Goal: Information Seeking & Learning: Find specific fact

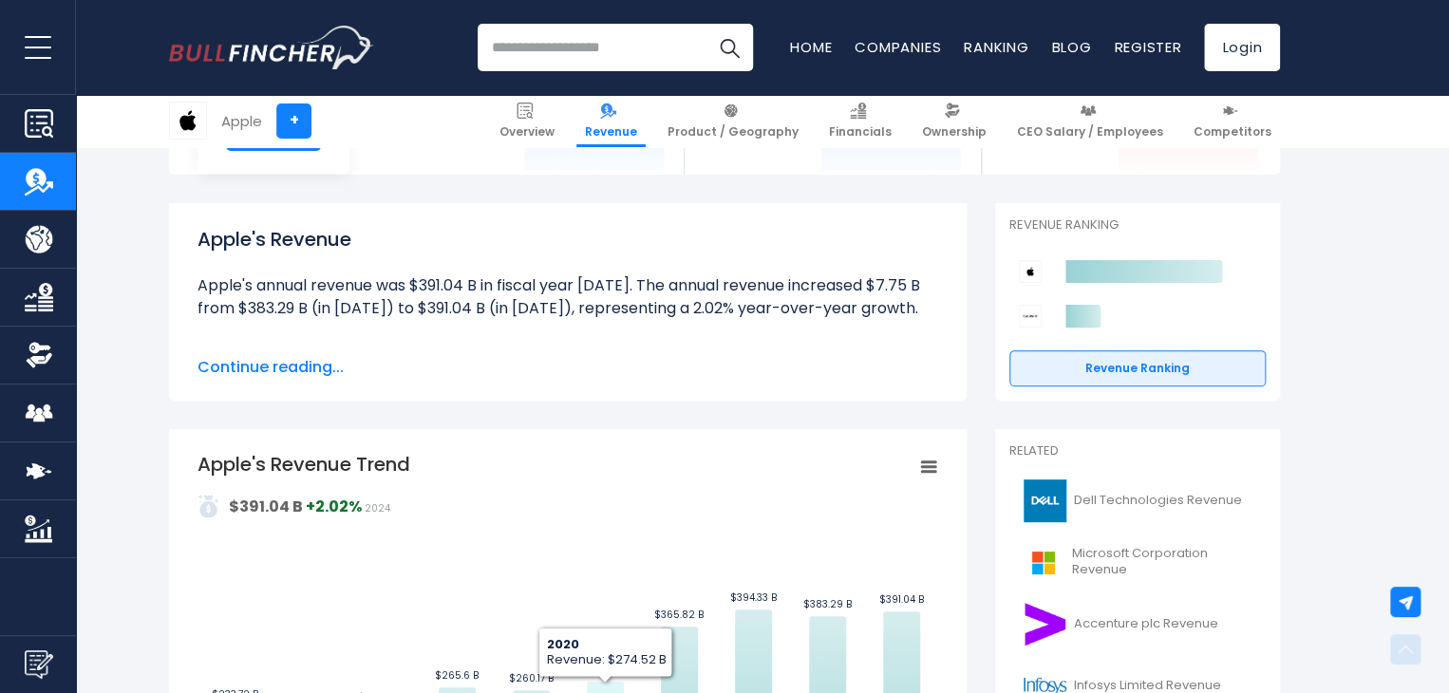
scroll to position [478, 0]
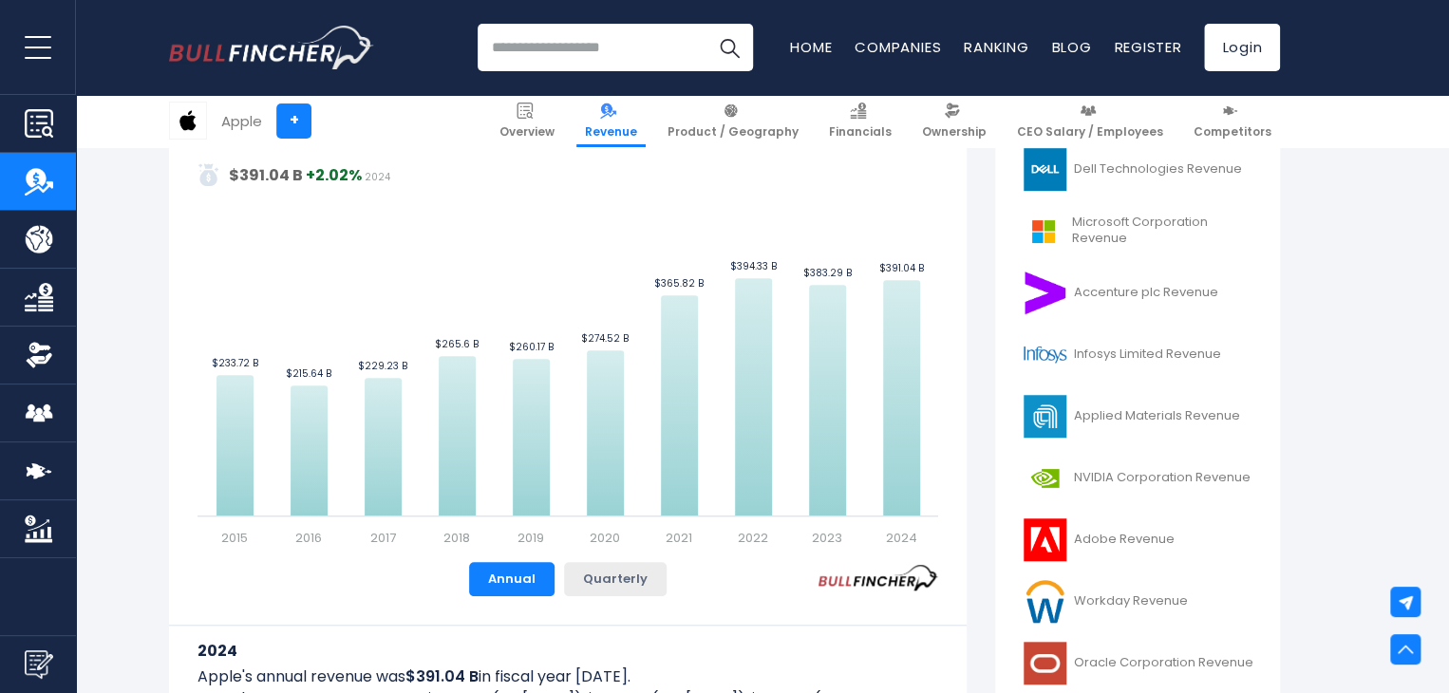
click at [600, 587] on button "Quarterly" at bounding box center [615, 579] width 103 height 34
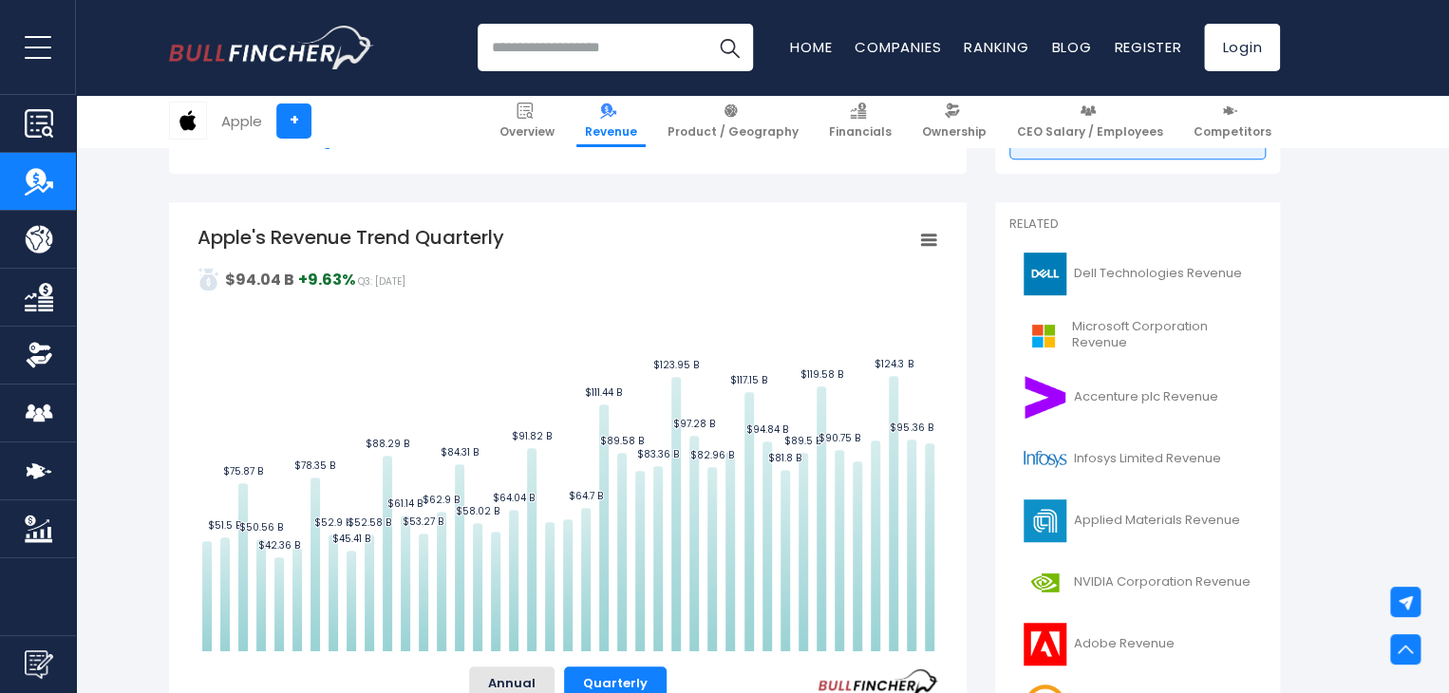
scroll to position [346, 0]
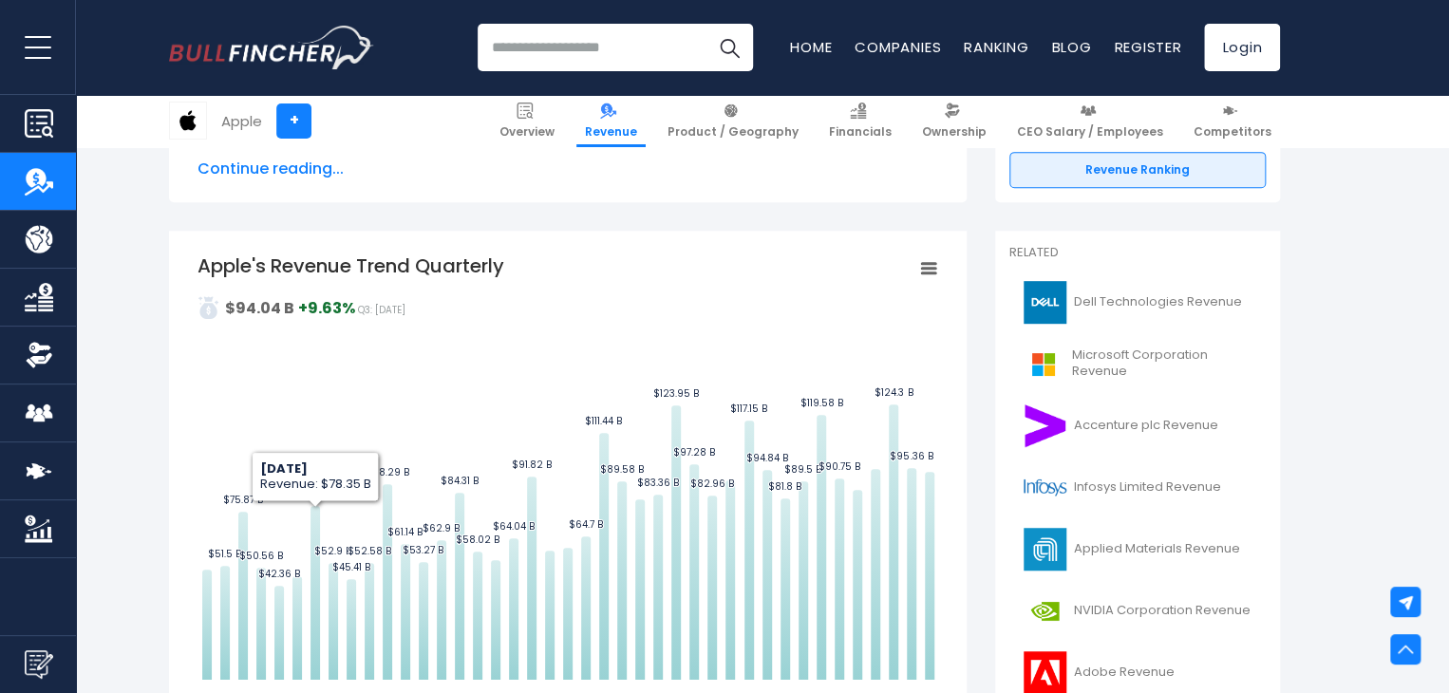
click at [926, 258] on rect "Apple's Revenue Trend Quarterly" at bounding box center [928, 268] width 27 height 27
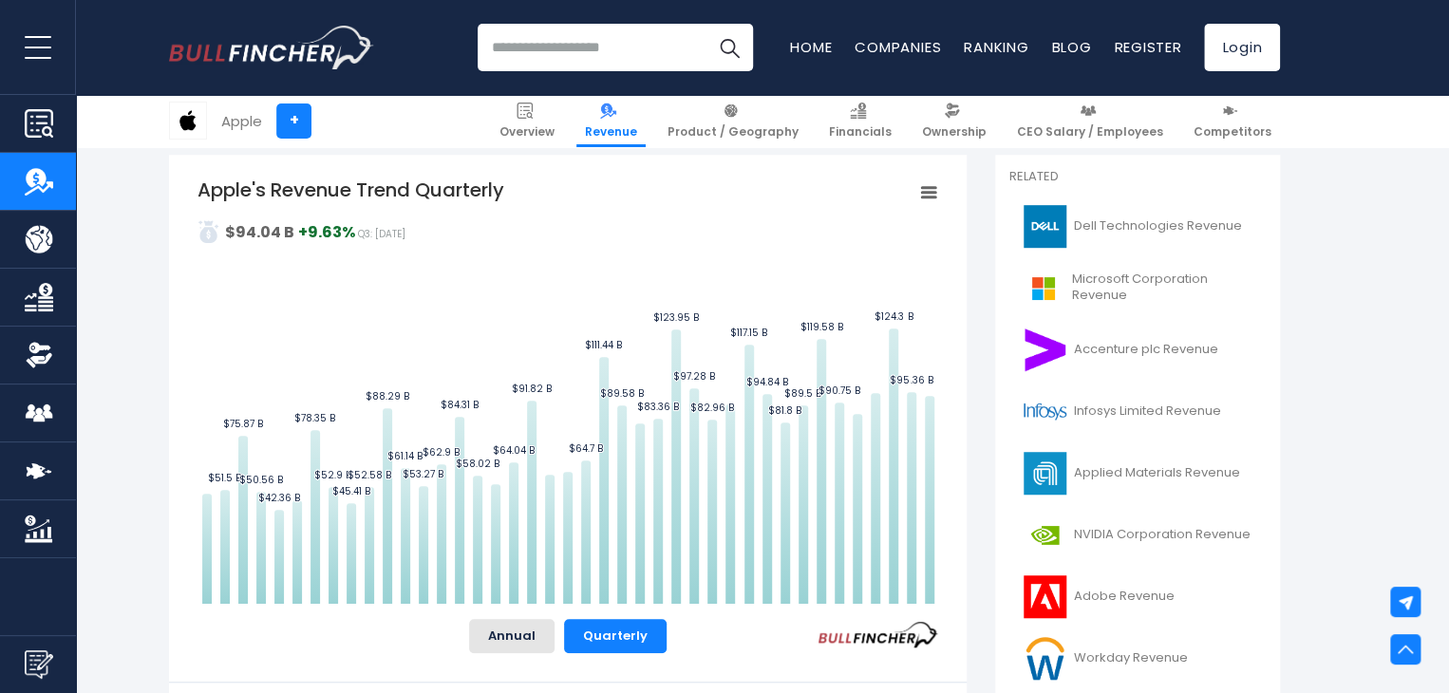
scroll to position [421, 0]
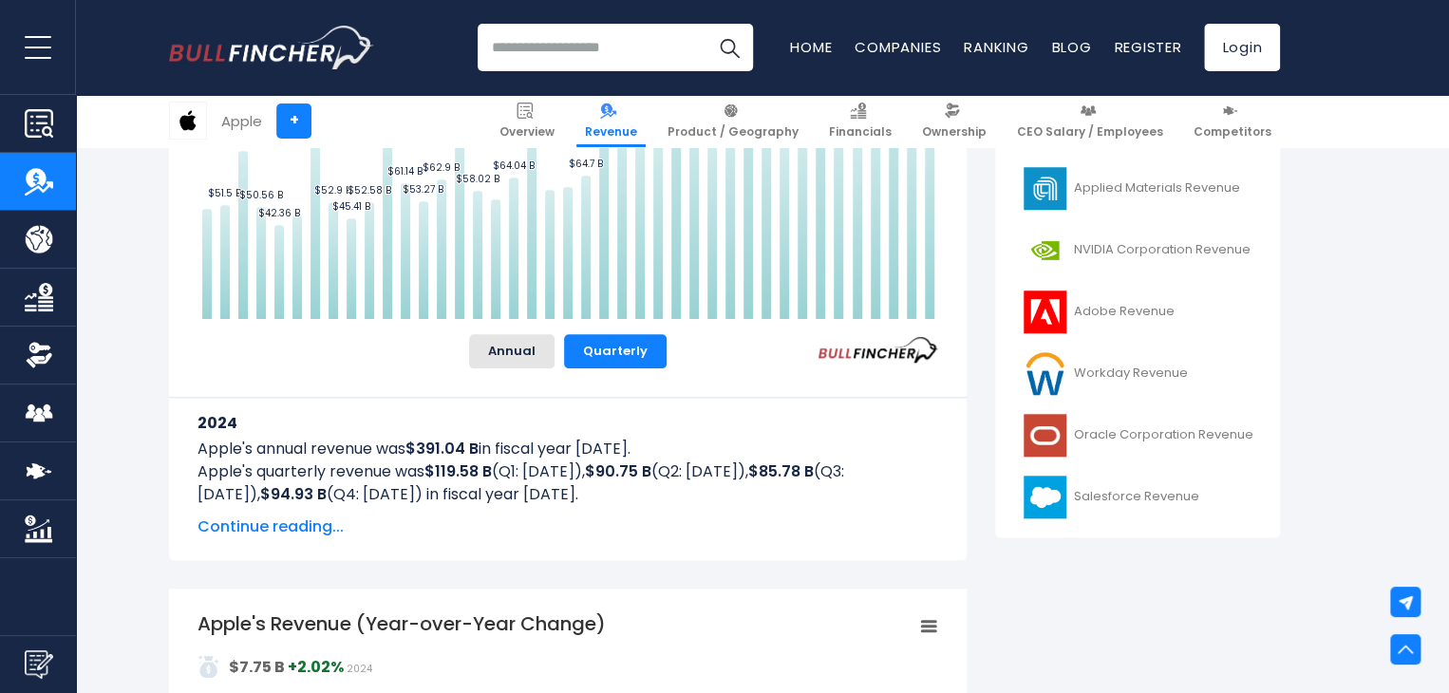
scroll to position [709, 0]
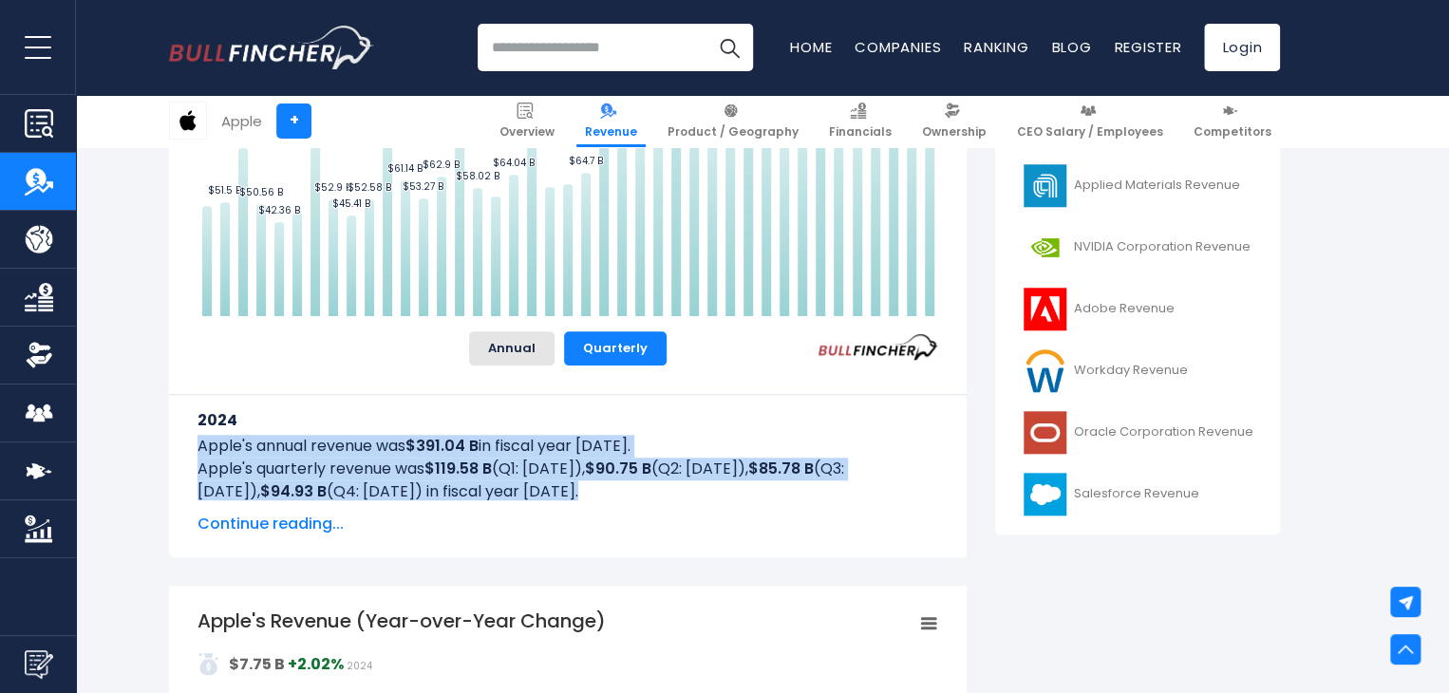
drag, startPoint x: 613, startPoint y: 493, endPoint x: 187, endPoint y: 453, distance: 428.1
click at [187, 453] on div "2024 Apple's annual revenue was $391.04 B in fiscal year [DATE]. Apple's quarte…" at bounding box center [567, 447] width 797 height 106
copy div "Apple's annual revenue was $391.04 B in fiscal year [DATE]. Apple's quarterly r…"
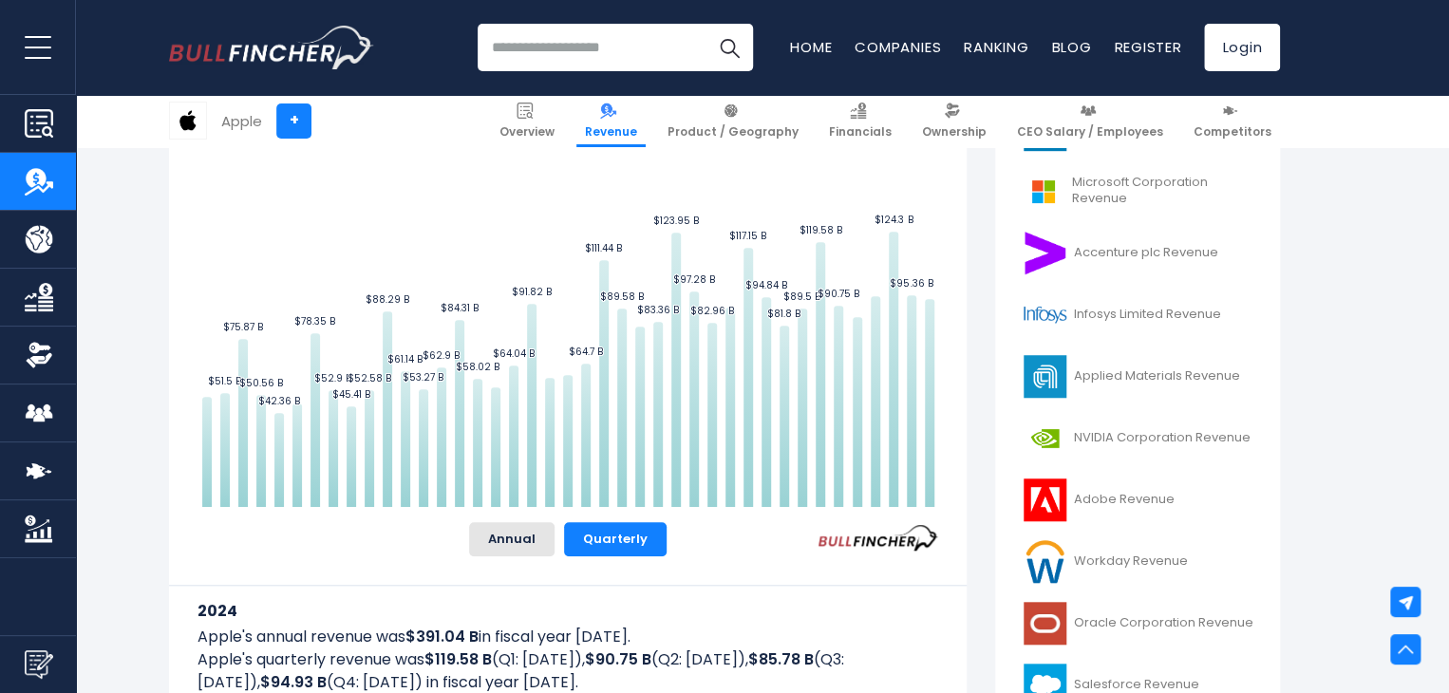
scroll to position [516, 0]
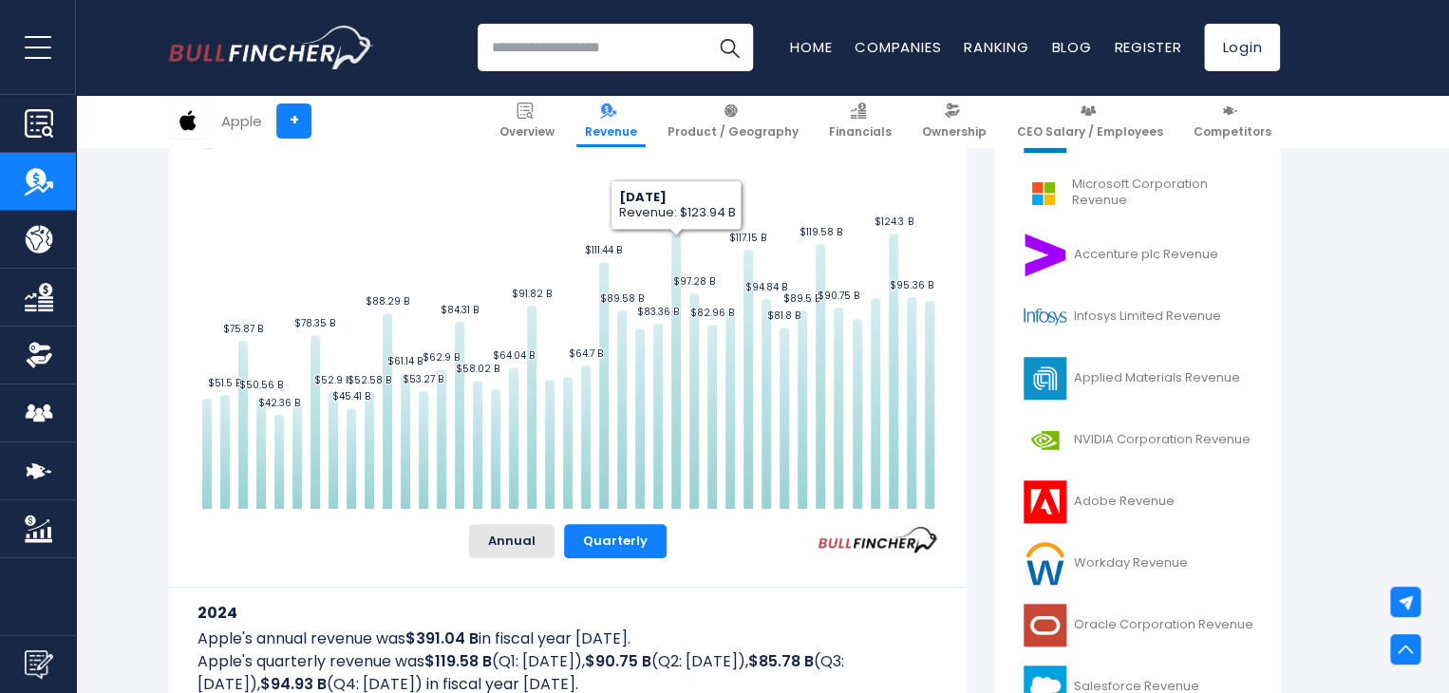
click at [756, 591] on div "2024 Apple's annual revenue was $391.04 B in fiscal year [DATE]. Apple's quarte…" at bounding box center [567, 652] width 740 height 128
